Goal: Task Accomplishment & Management: Use online tool/utility

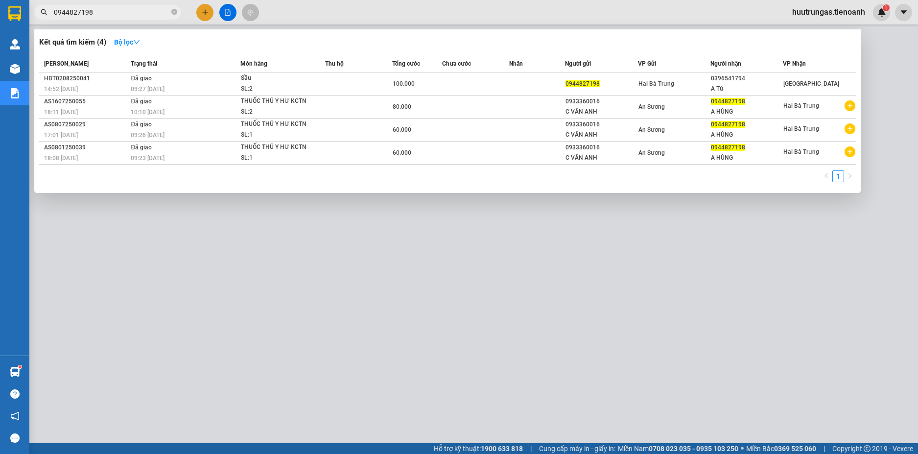
click at [464, 13] on div at bounding box center [459, 227] width 918 height 454
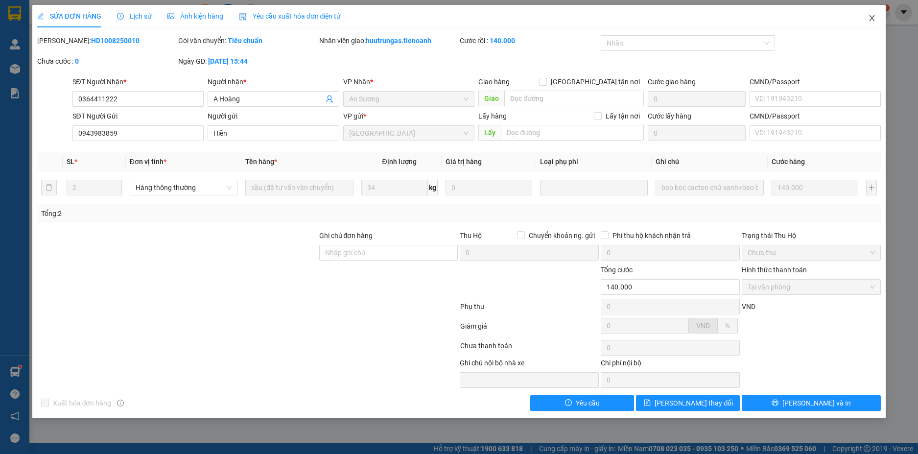
click at [868, 20] on icon "close" at bounding box center [872, 18] width 8 height 8
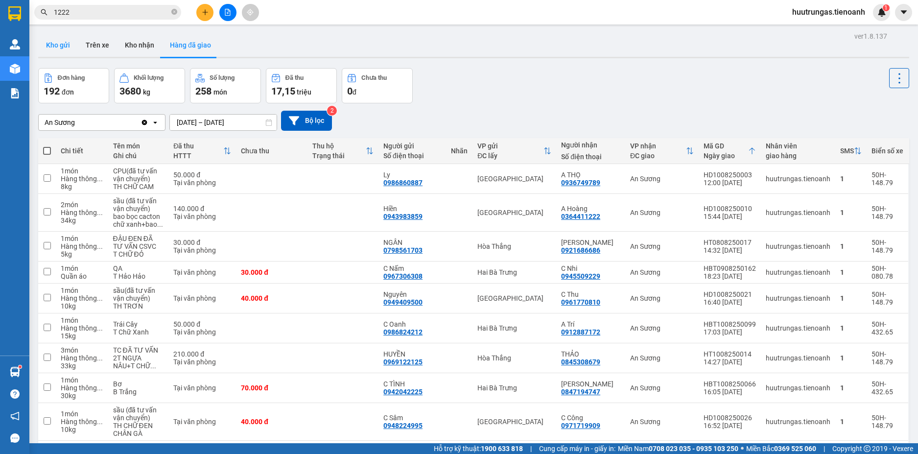
click at [56, 48] on button "Kho gửi" at bounding box center [58, 44] width 40 height 23
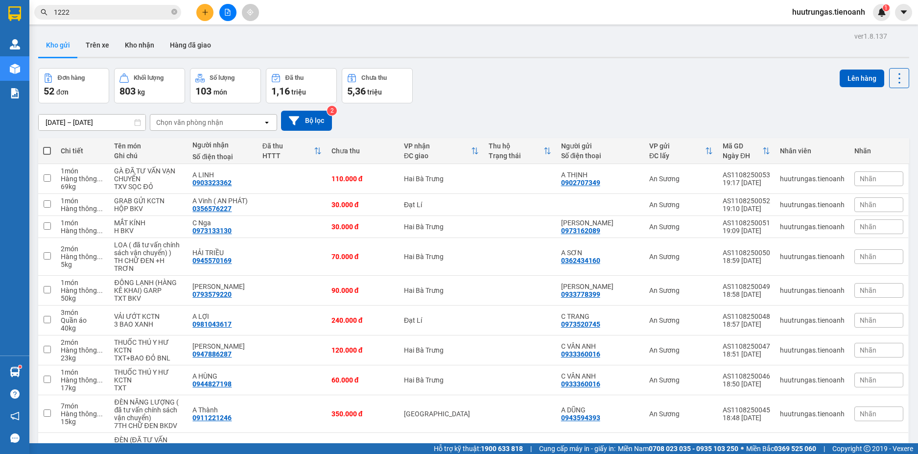
click at [228, 123] on div "Chọn văn phòng nhận" at bounding box center [206, 123] width 113 height 16
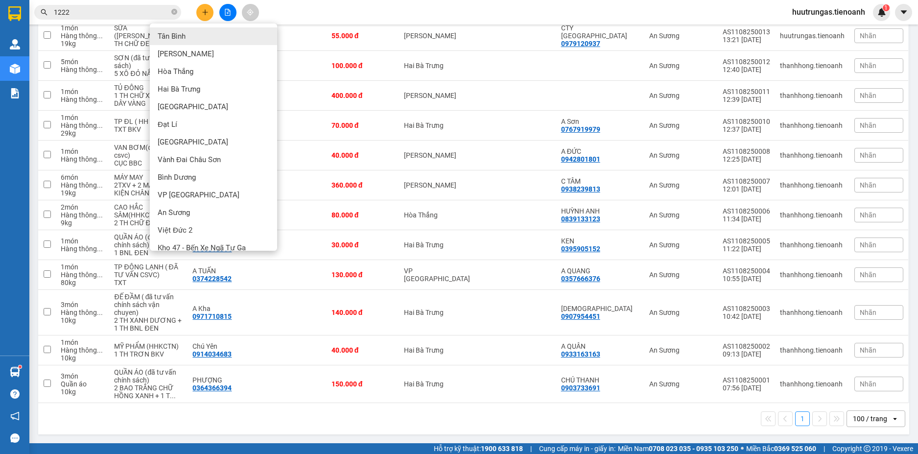
click at [867, 421] on div "100 / trang" at bounding box center [869, 418] width 34 height 10
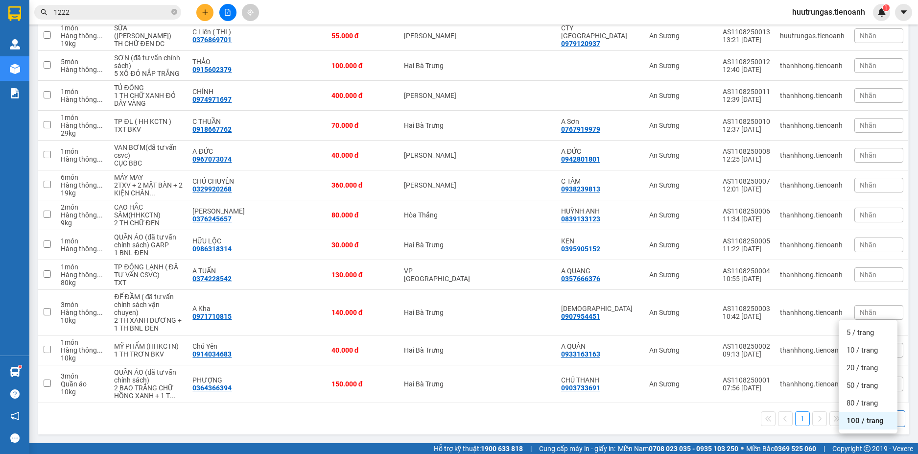
click at [869, 412] on div "100 / trang" at bounding box center [867, 421] width 59 height 18
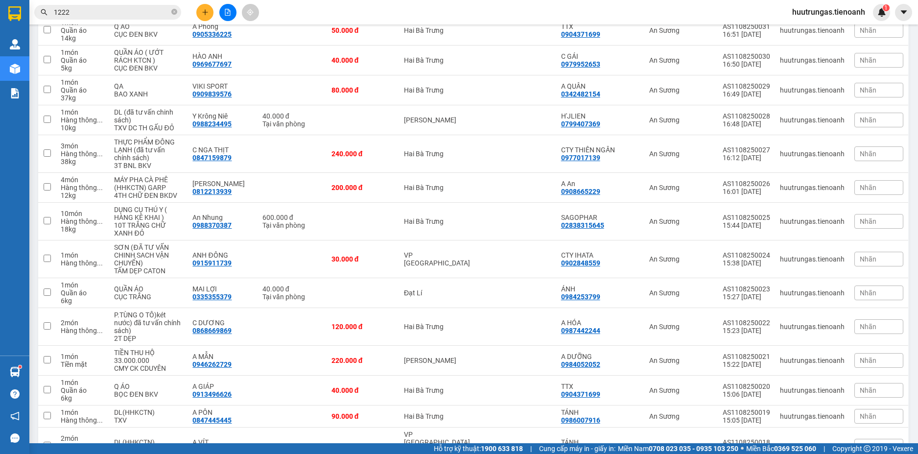
scroll to position [0, 0]
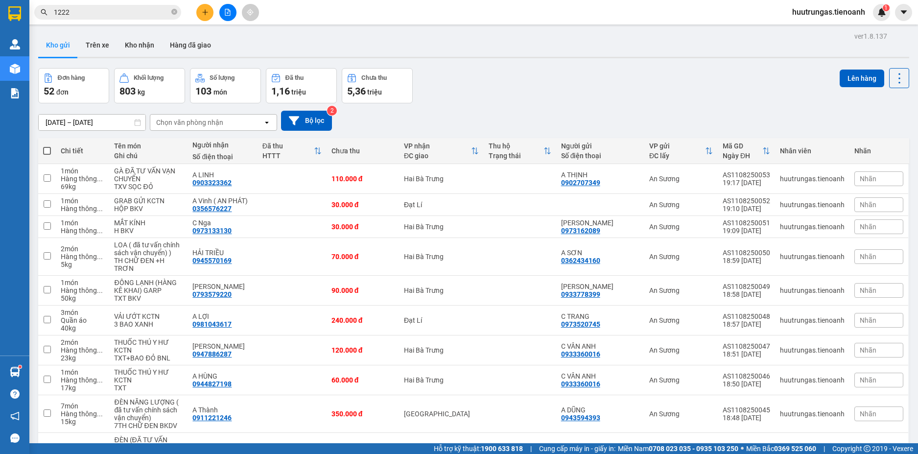
click at [224, 127] on div "Chọn văn phòng nhận" at bounding box center [206, 123] width 113 height 16
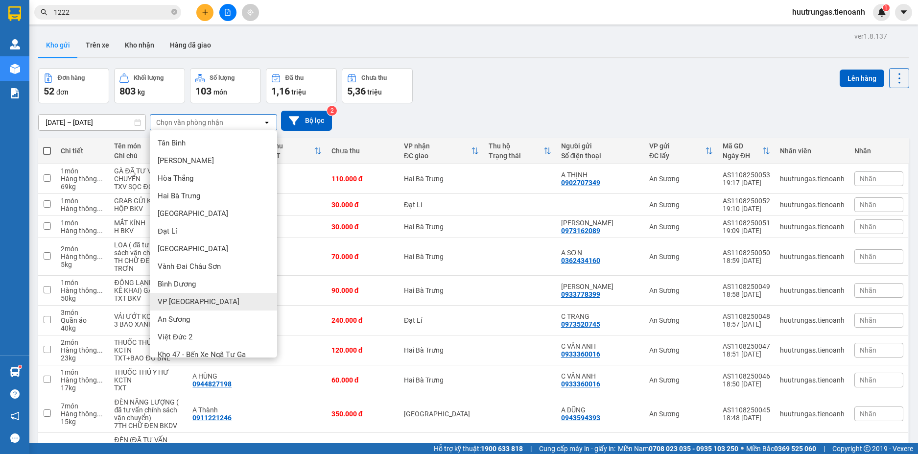
click at [185, 299] on span "VP Đà Lạt" at bounding box center [199, 302] width 82 height 10
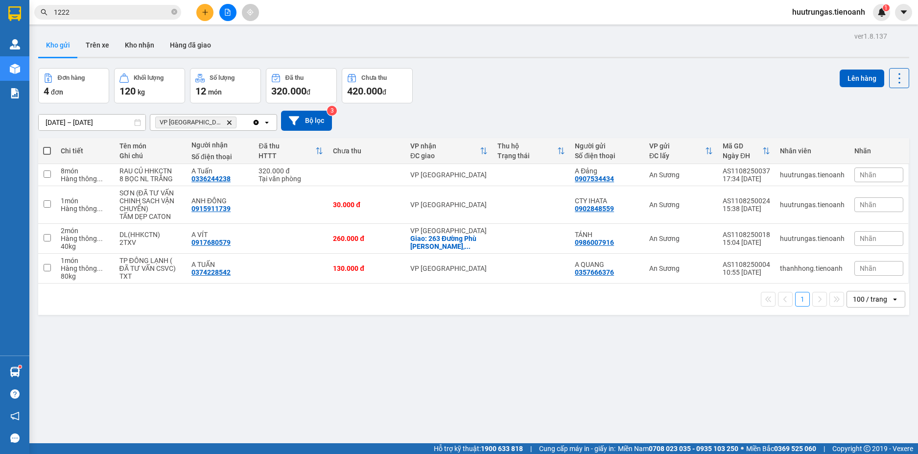
click at [46, 148] on span at bounding box center [47, 151] width 8 height 8
click at [47, 146] on input "checkbox" at bounding box center [47, 146] width 0 height 0
checkbox input "true"
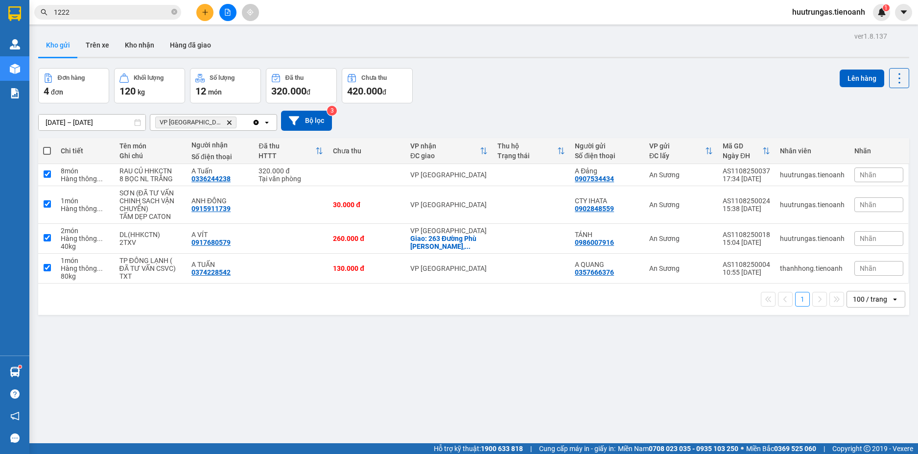
checkbox input "true"
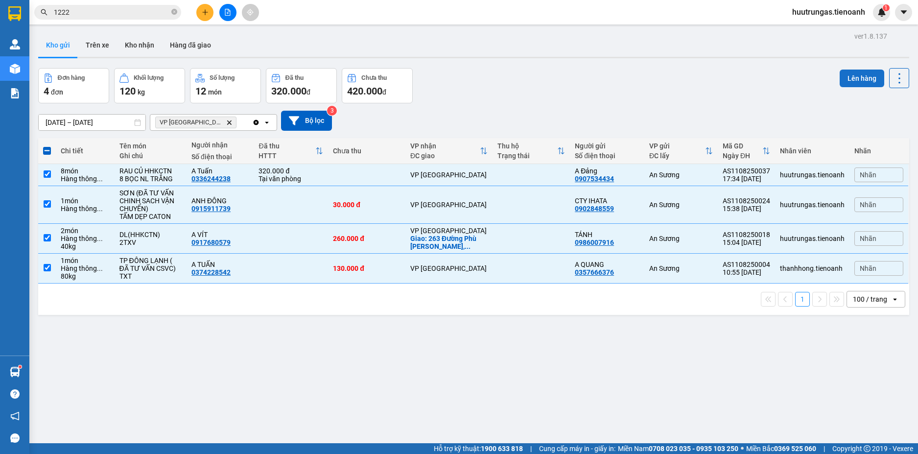
click at [848, 75] on button "Lên hàng" at bounding box center [861, 78] width 45 height 18
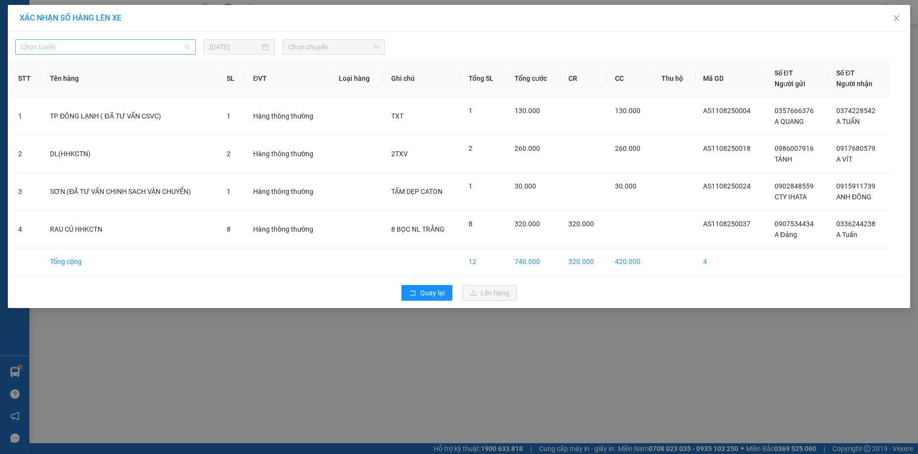
click at [152, 51] on span "Chọn tuyến" at bounding box center [105, 47] width 169 height 15
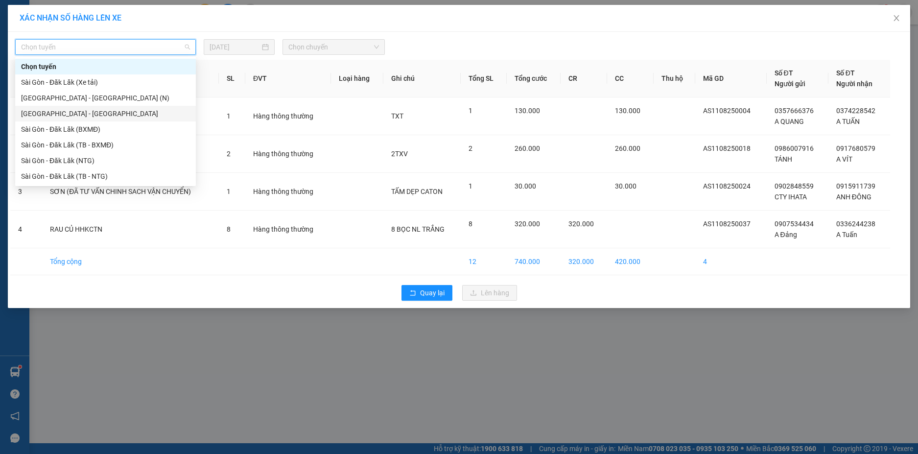
click at [56, 115] on div "Sài Gòn - Đà Lạt" at bounding box center [105, 113] width 169 height 11
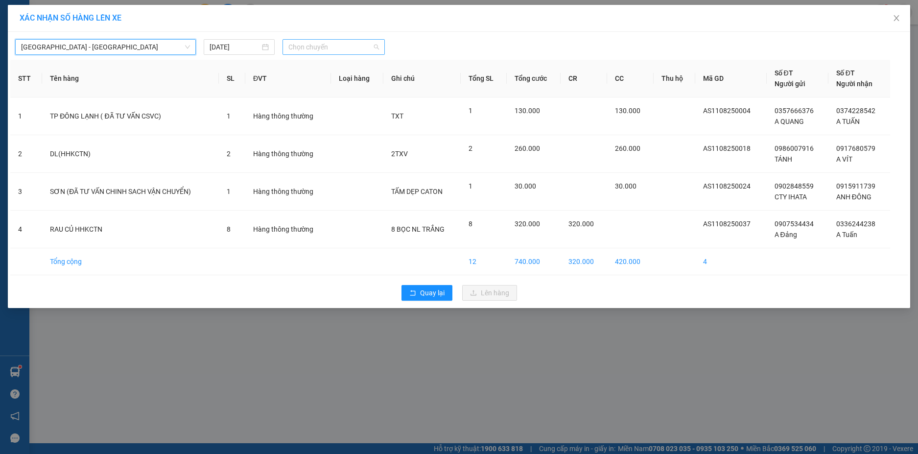
click at [341, 45] on span "Chọn chuyến" at bounding box center [333, 47] width 91 height 15
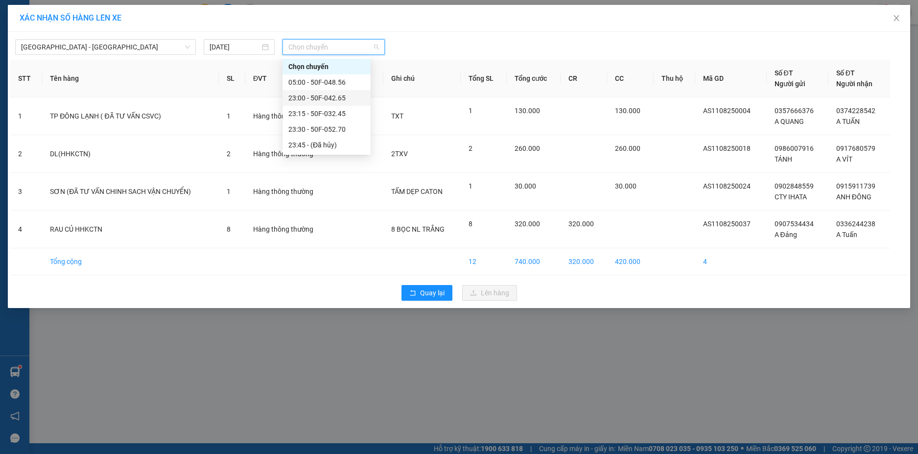
click at [321, 97] on div "23:00 - 50F-042.65" at bounding box center [326, 97] width 76 height 11
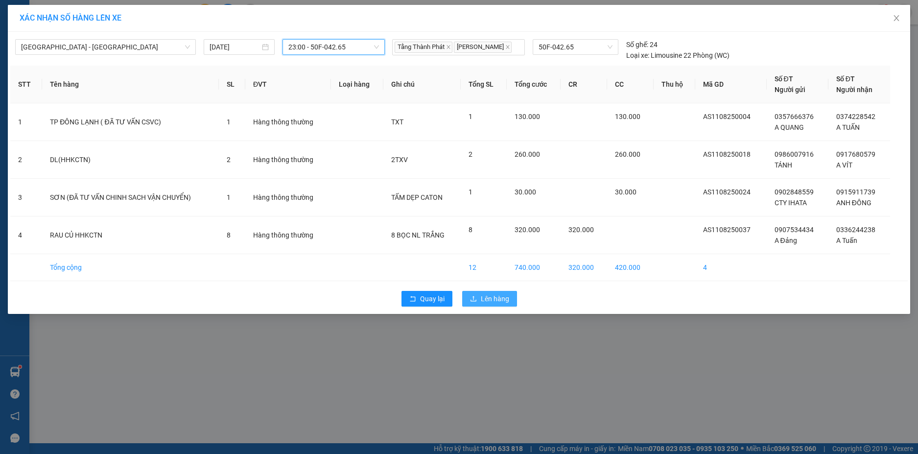
click at [500, 301] on span "Lên hàng" at bounding box center [495, 298] width 28 height 11
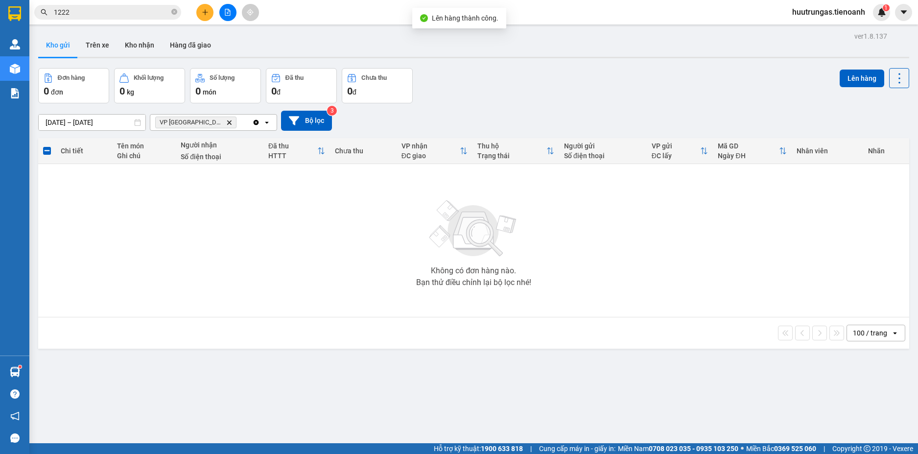
click at [226, 121] on icon "Delete" at bounding box center [229, 122] width 6 height 6
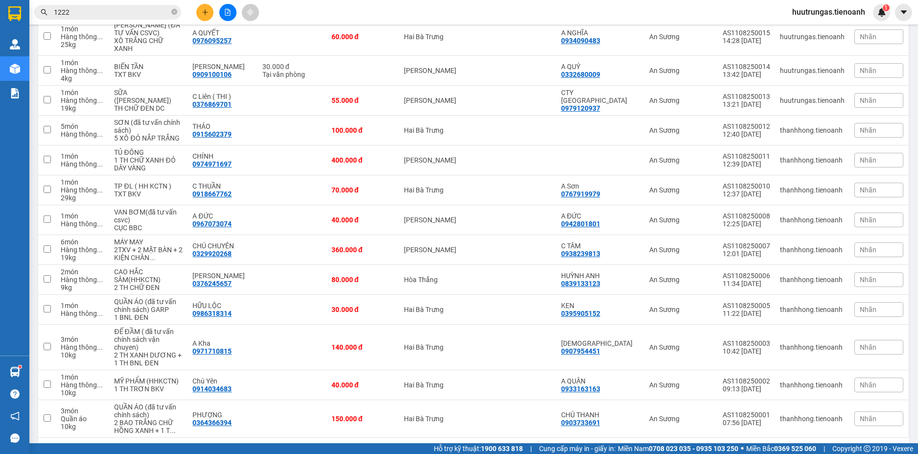
scroll to position [1319, 0]
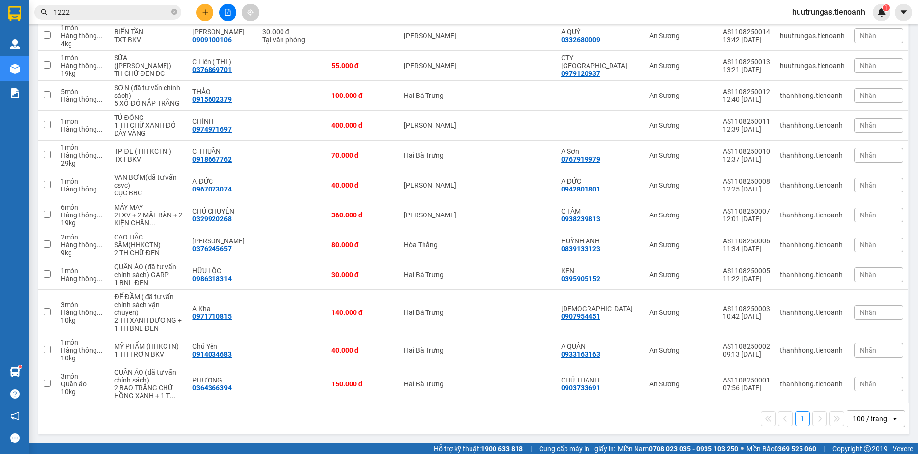
click at [857, 420] on div "100 / trang" at bounding box center [869, 418] width 34 height 10
click at [853, 423] on span "100 / trang" at bounding box center [864, 428] width 37 height 10
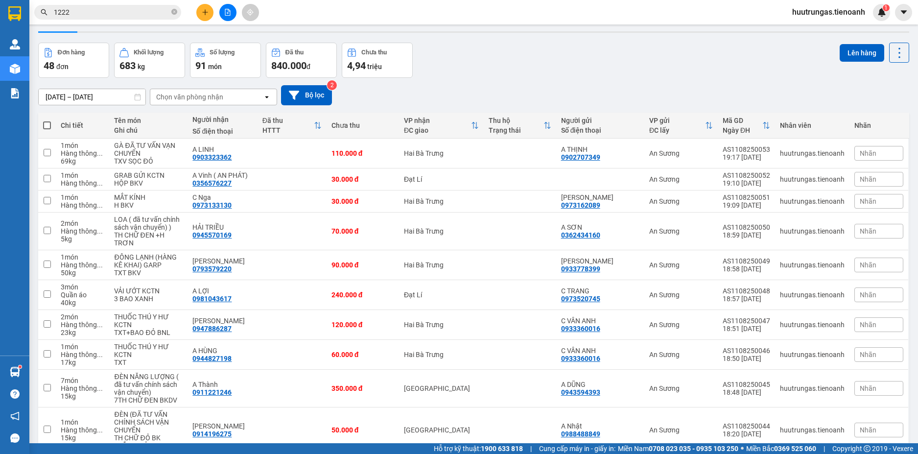
scroll to position [0, 0]
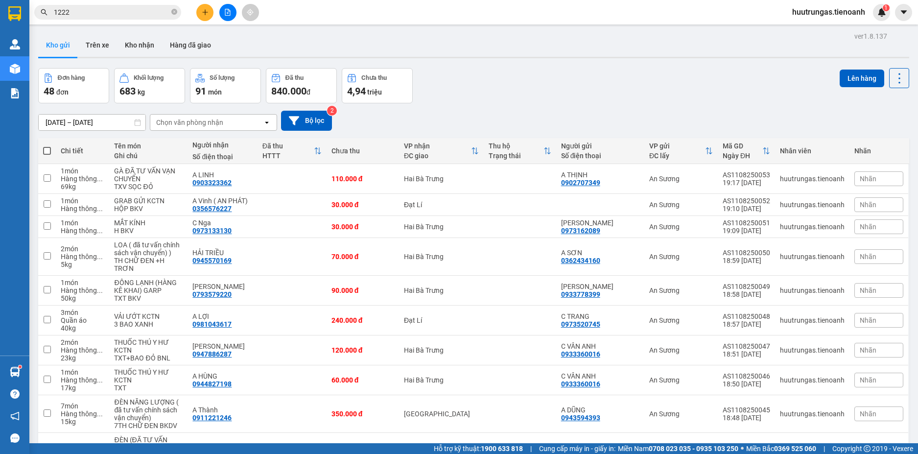
click at [49, 150] on span at bounding box center [47, 151] width 8 height 8
click at [47, 146] on input "checkbox" at bounding box center [47, 146] width 0 height 0
checkbox input "true"
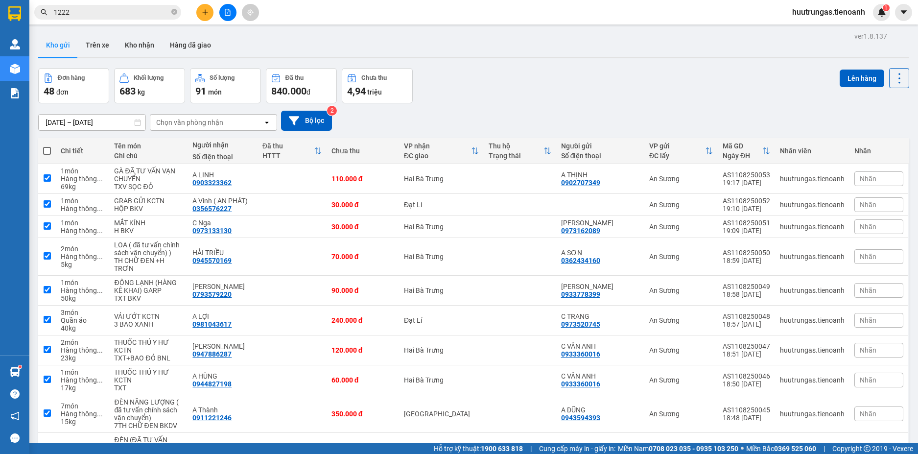
checkbox input "true"
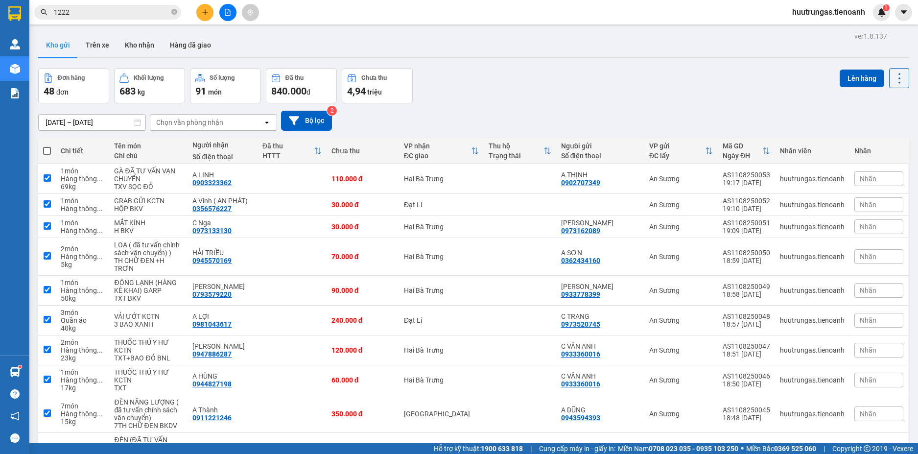
checkbox input "true"
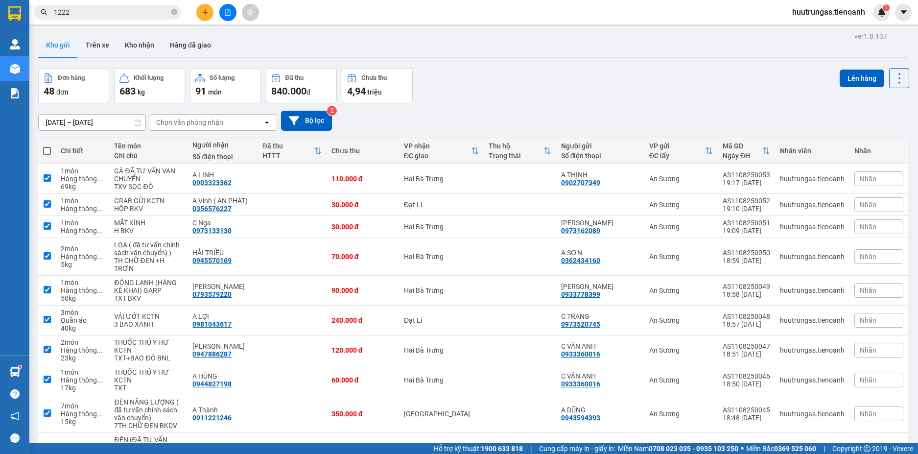
checkbox input "true"
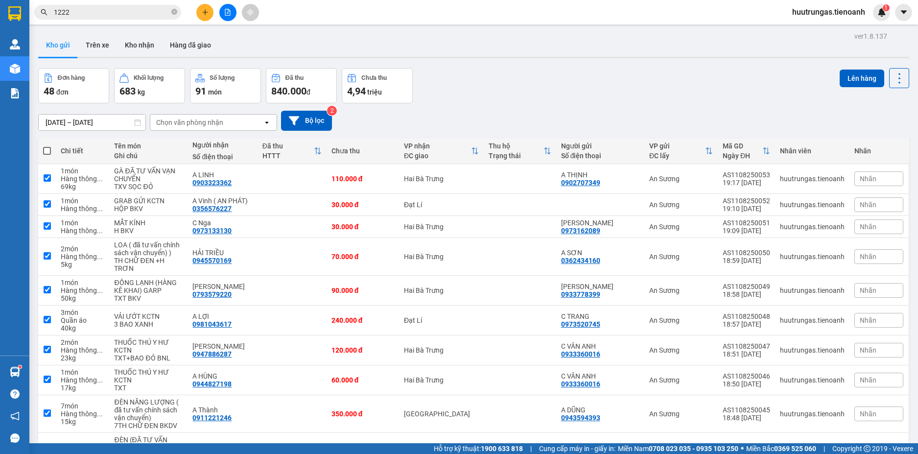
checkbox input "true"
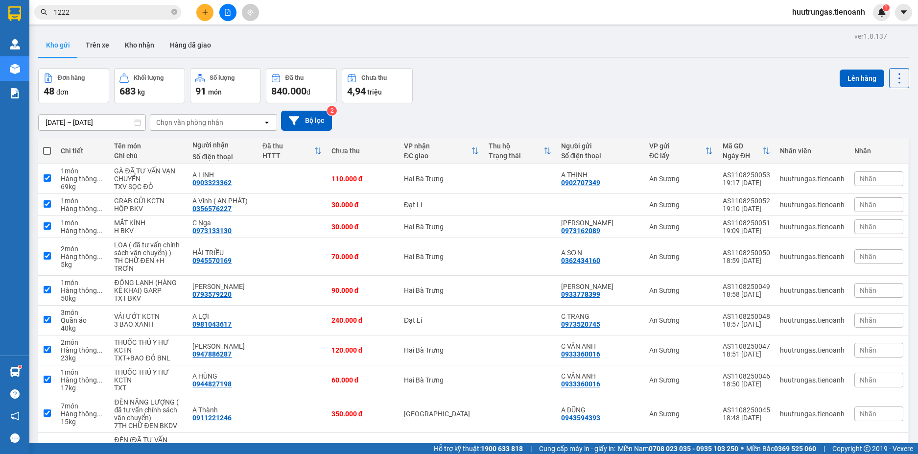
checkbox input "true"
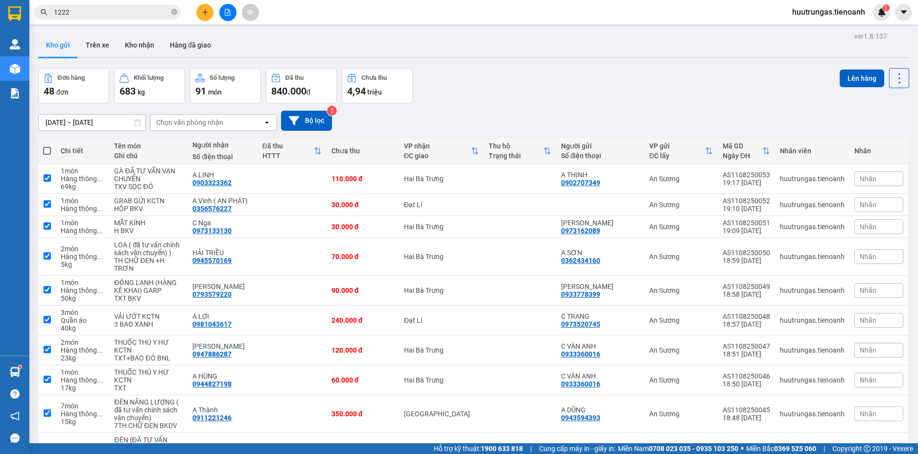
checkbox input "true"
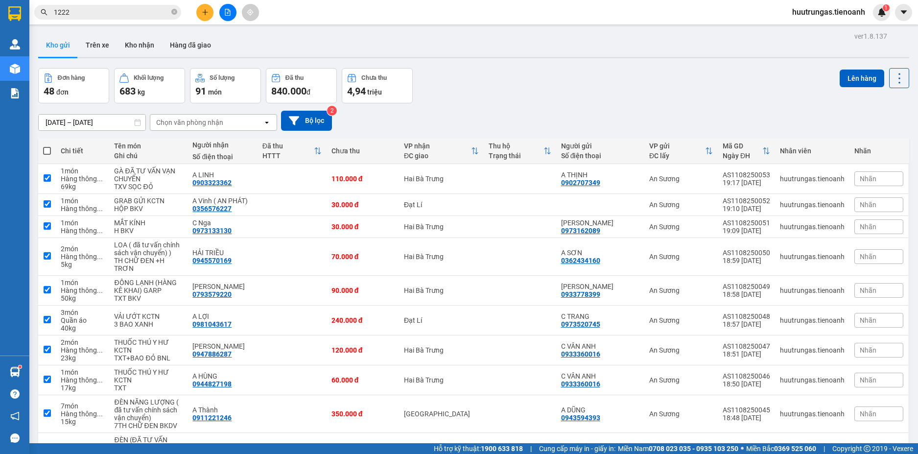
checkbox input "true"
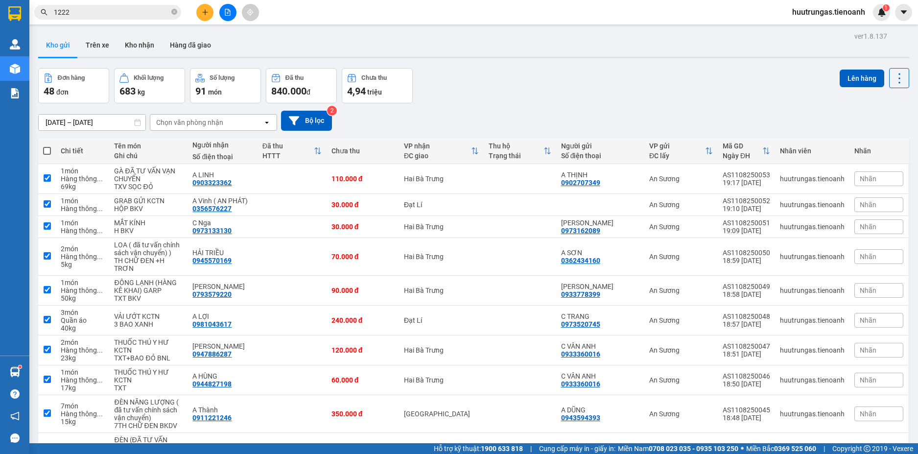
checkbox input "true"
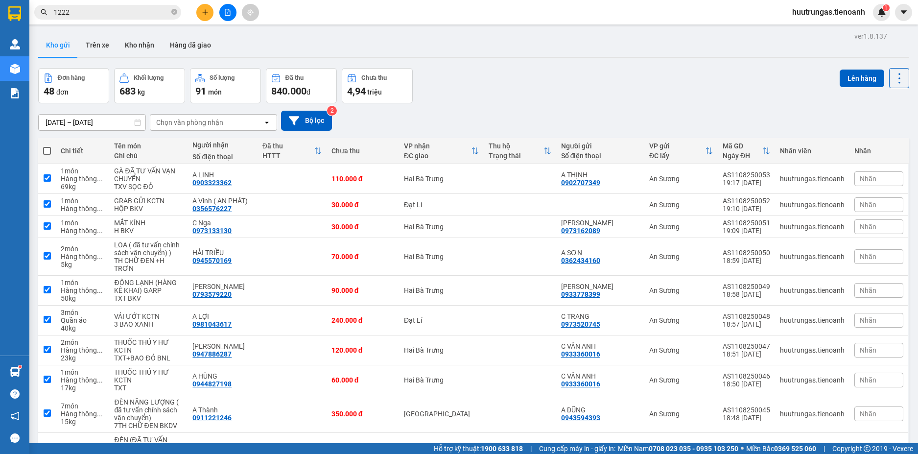
checkbox input "true"
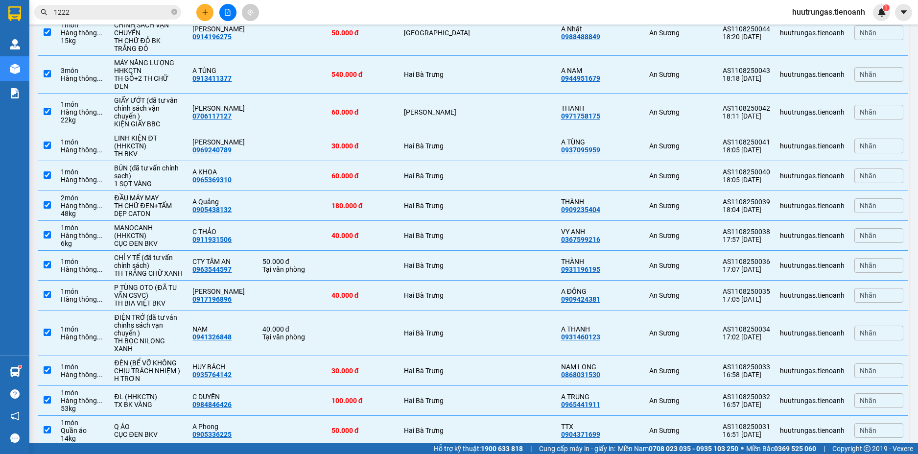
scroll to position [1319, 0]
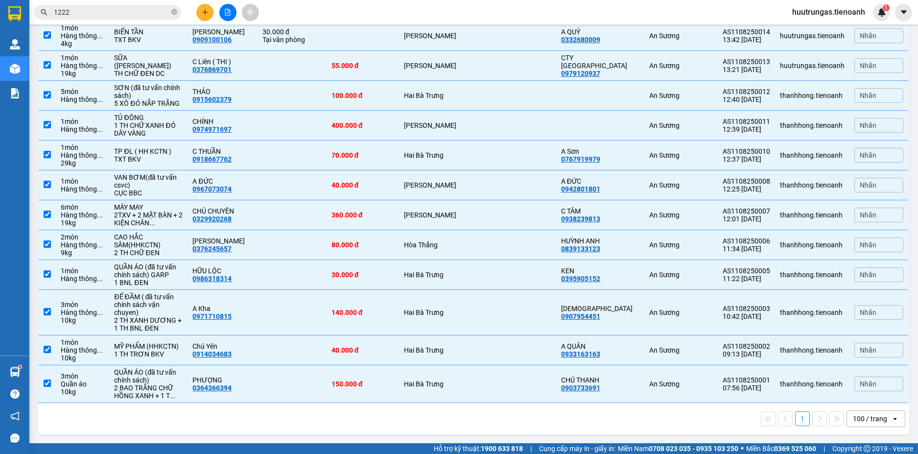
click at [882, 418] on div "100 / trang" at bounding box center [869, 419] width 44 height 16
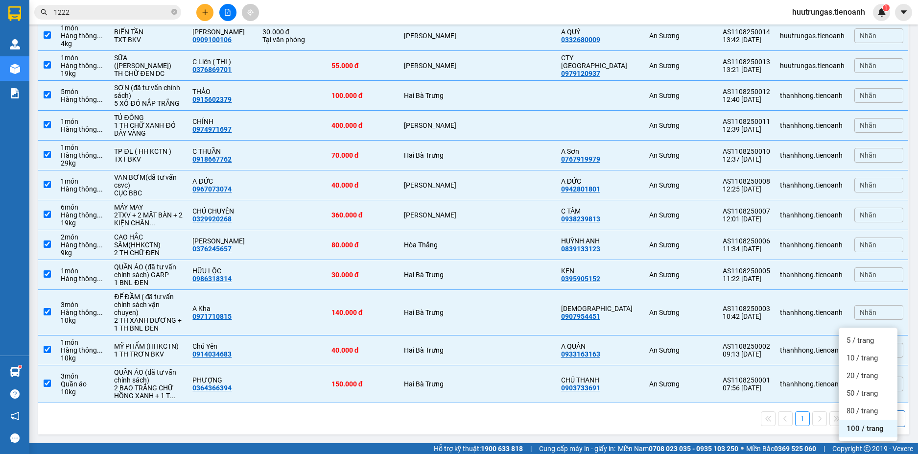
click at [867, 423] on span "100 / trang" at bounding box center [864, 428] width 37 height 10
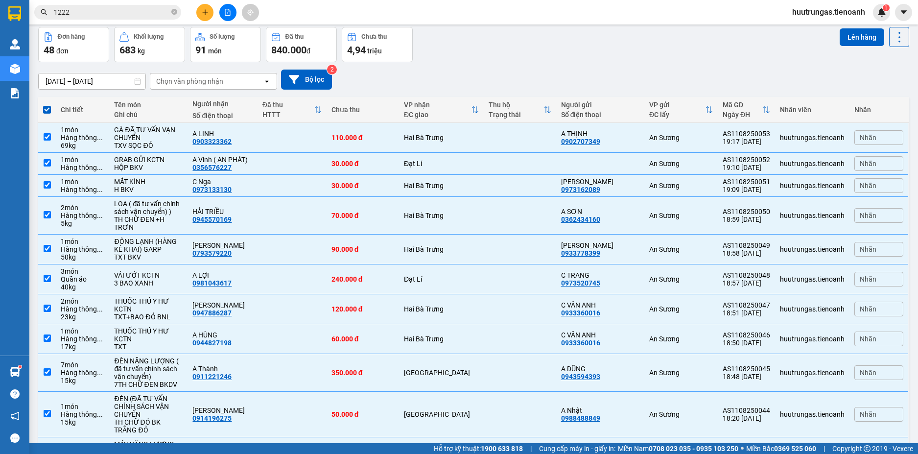
scroll to position [0, 0]
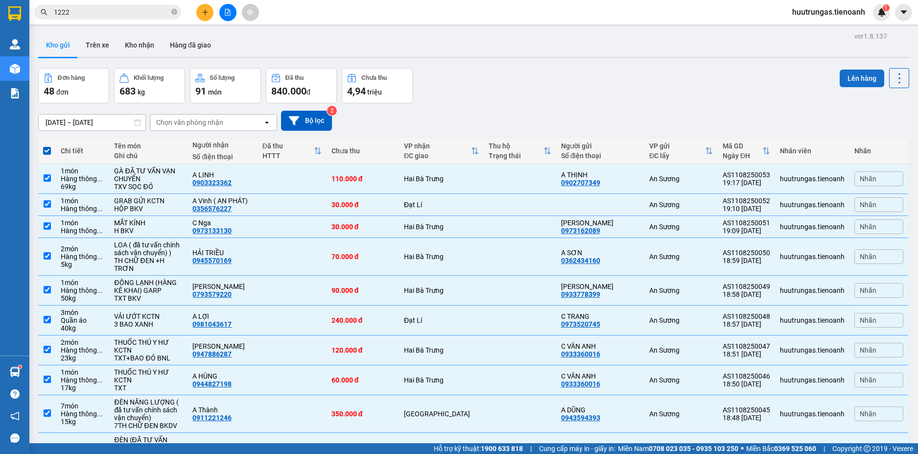
click at [851, 81] on button "Lên hàng" at bounding box center [861, 78] width 45 height 18
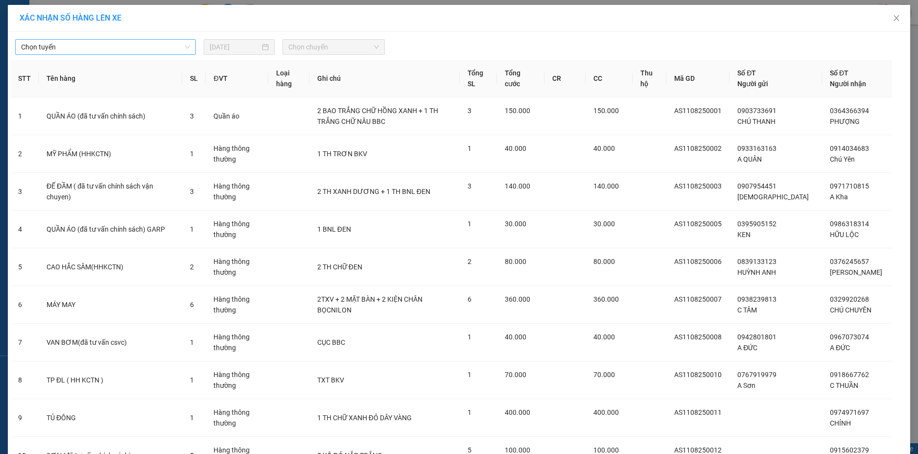
click at [180, 45] on span "Chọn tuyến" at bounding box center [105, 47] width 169 height 15
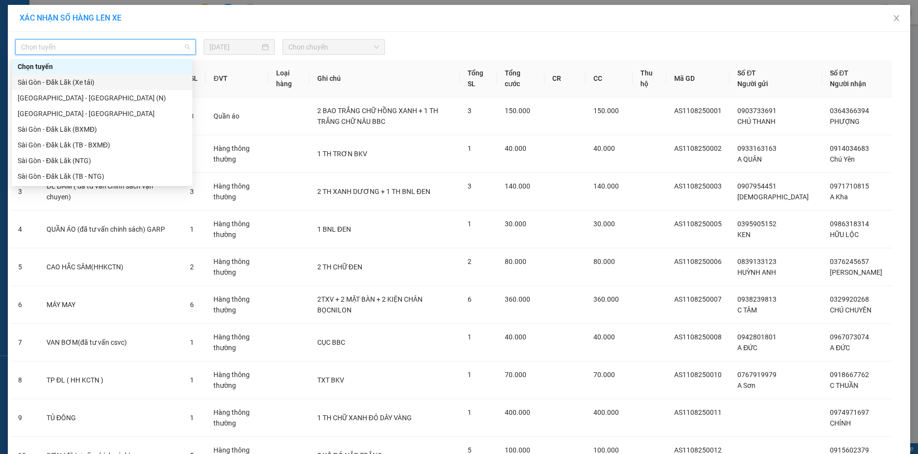
click at [147, 83] on div "Sài Gòn - Đăk Lăk (Xe tải)" at bounding box center [102, 82] width 169 height 11
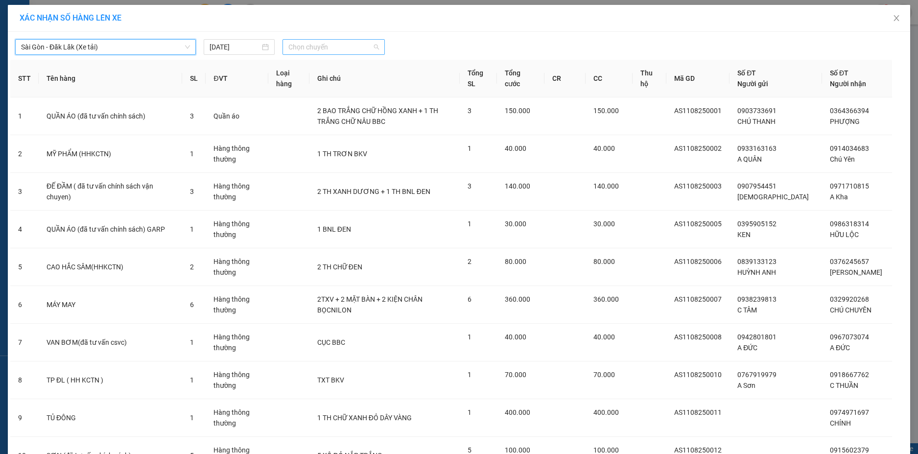
click at [360, 44] on span "Chọn chuyến" at bounding box center [333, 47] width 91 height 15
click at [340, 84] on div "22:00 - 50H-148.79" at bounding box center [322, 82] width 76 height 11
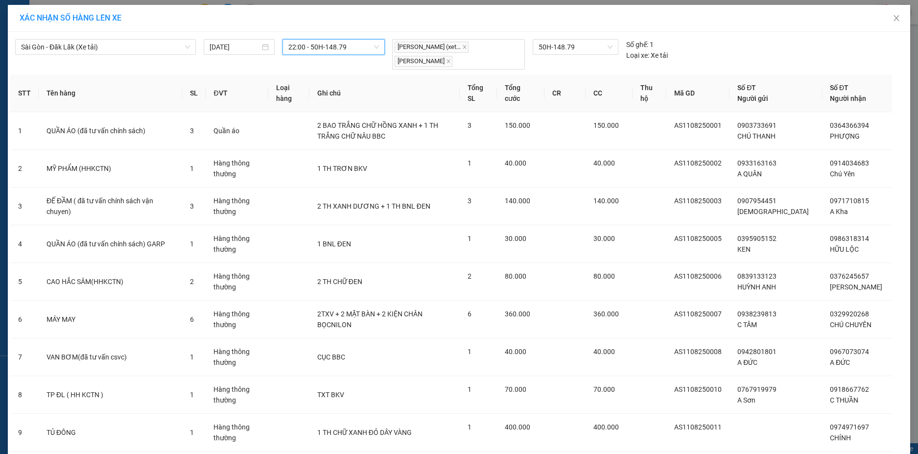
scroll to position [1560, 0]
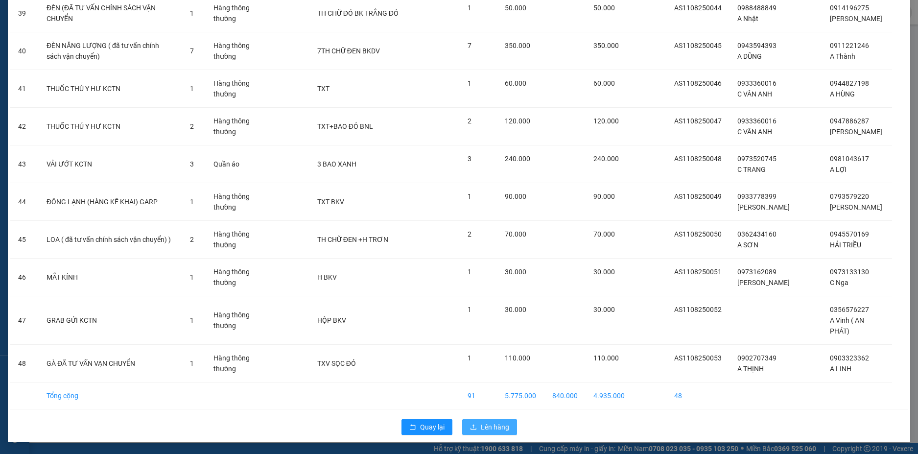
click at [504, 431] on span "Lên hàng" at bounding box center [495, 426] width 28 height 11
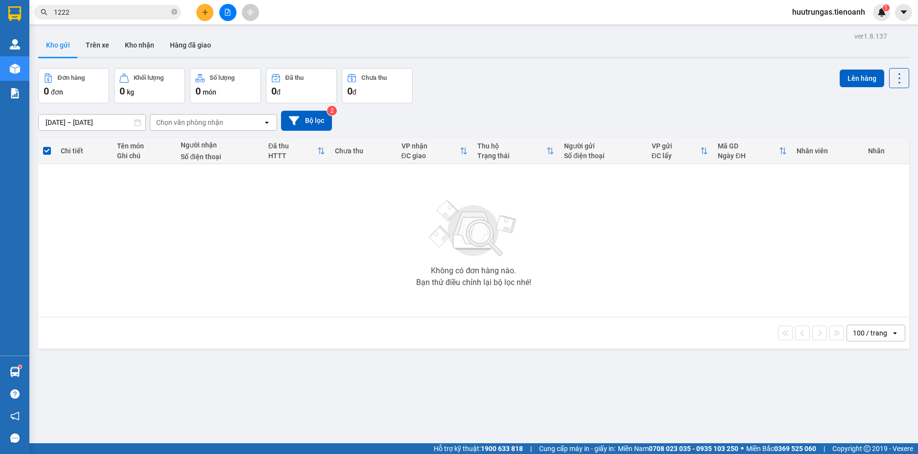
click at [832, 11] on span "huutrungas.tienoanh" at bounding box center [828, 12] width 89 height 12
click at [815, 29] on span "Đăng xuất" at bounding box center [833, 30] width 68 height 11
